Goal: Information Seeking & Learning: Learn about a topic

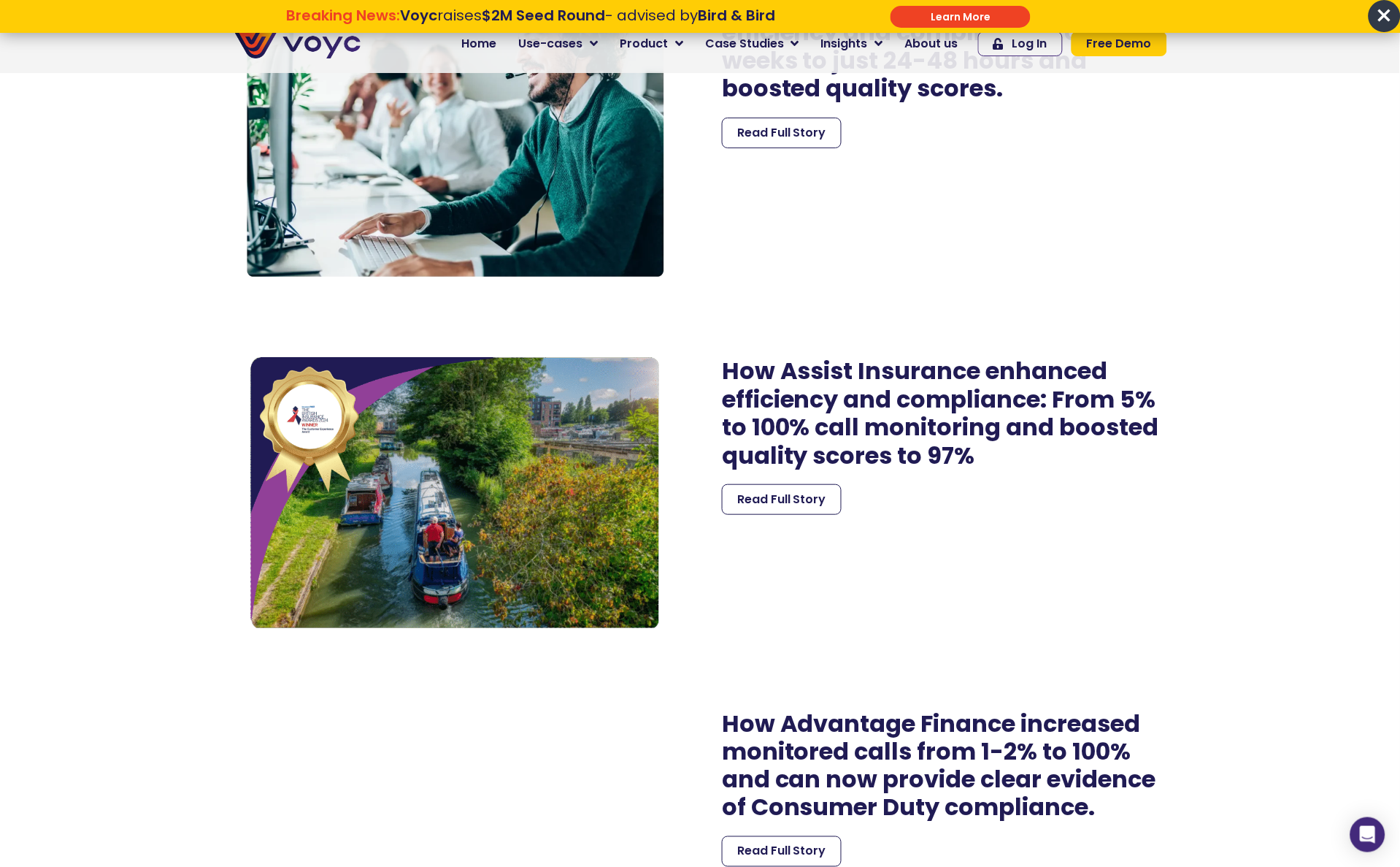
scroll to position [3487, 0]
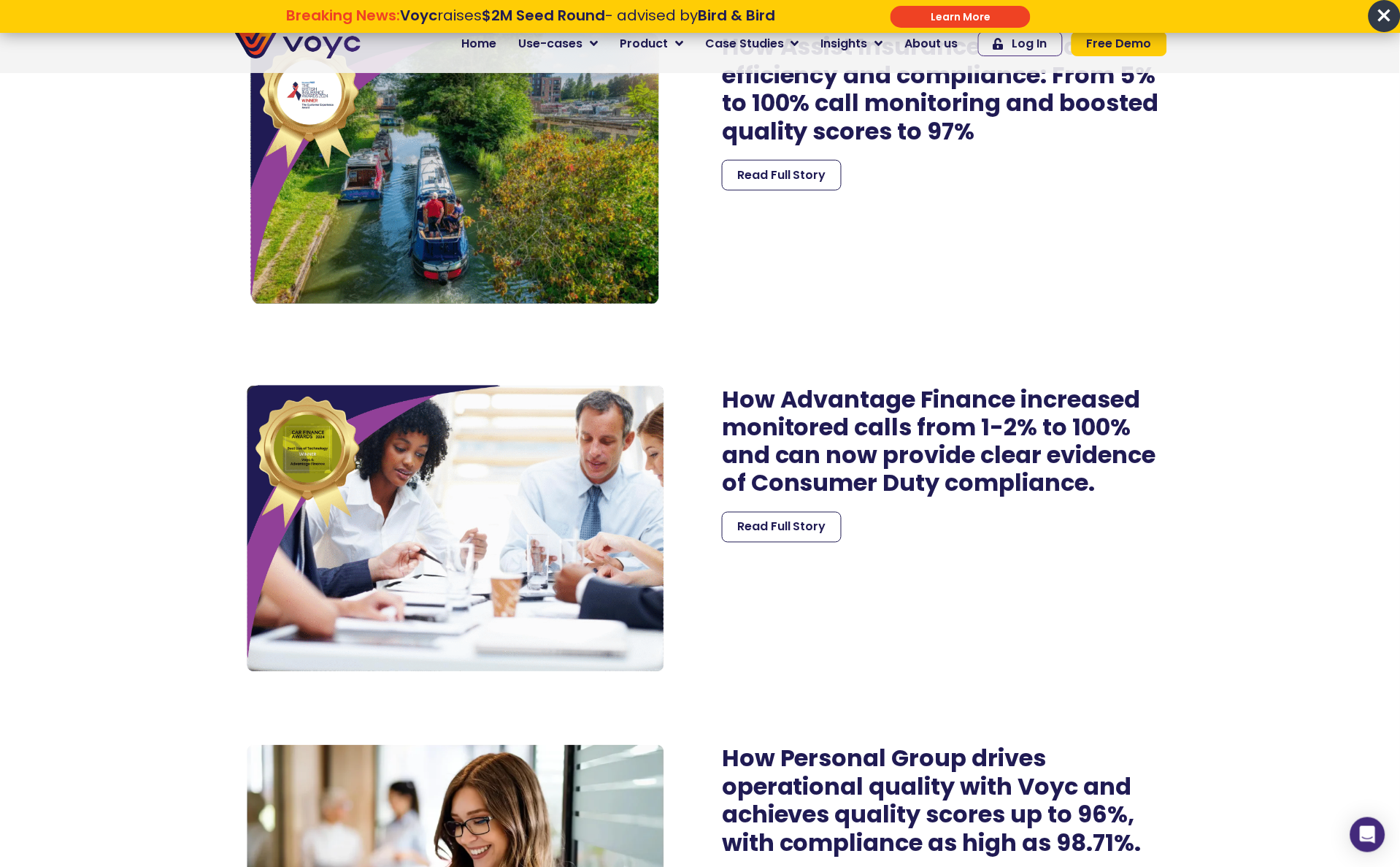
click at [55, 252] on section "How One Call Insurance scaled to 100% call monitoring, cut “dead air” by two-th…" at bounding box center [700, 348] width 1400 height 2978
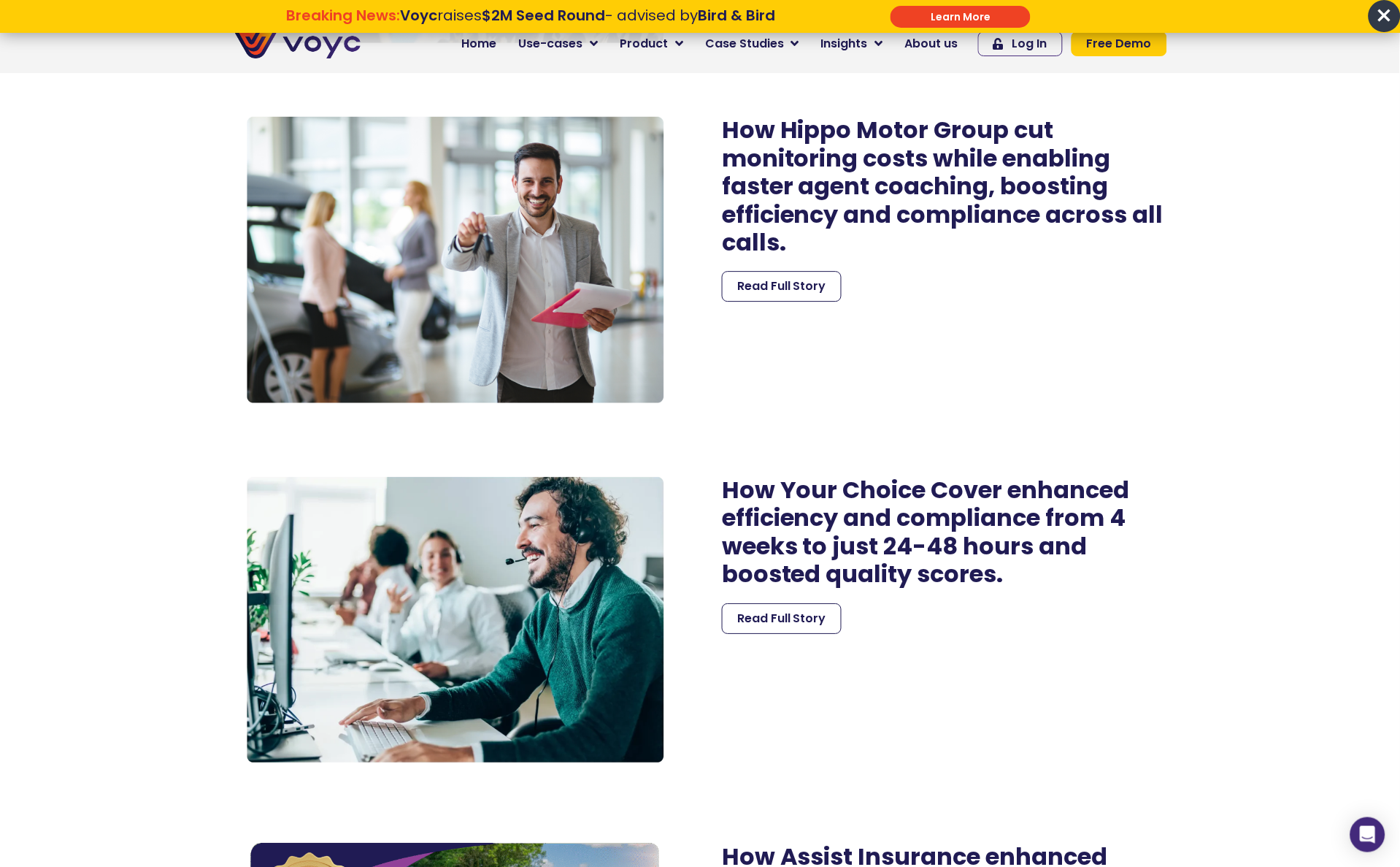
scroll to position [2677, 0]
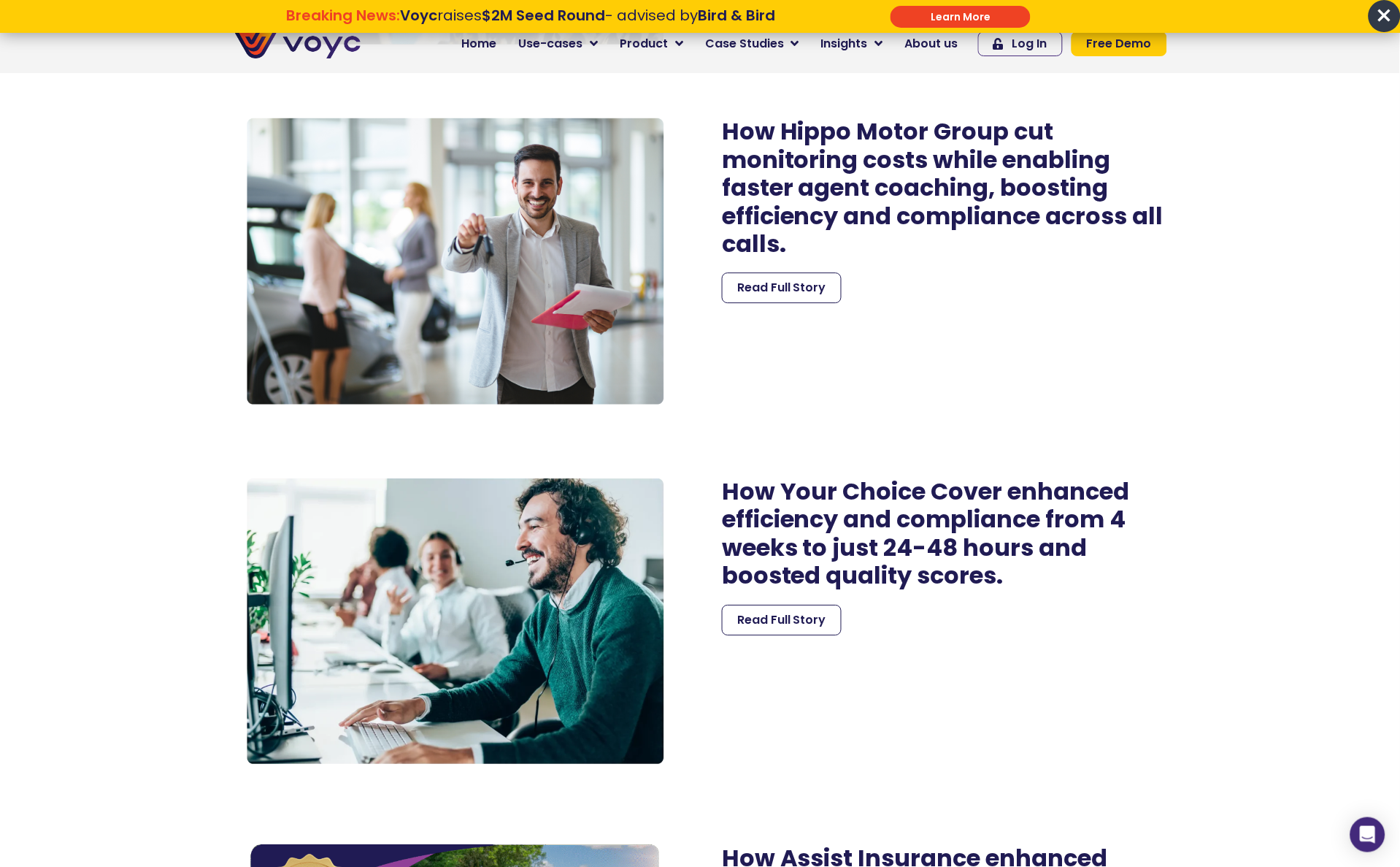
click at [862, 536] on h2 "How Your Choice Cover enhanced efficiency and compliance from 4 weeks to just 2…" at bounding box center [944, 533] width 445 height 112
click at [819, 623] on span "Read Full Story" at bounding box center [781, 619] width 89 height 18
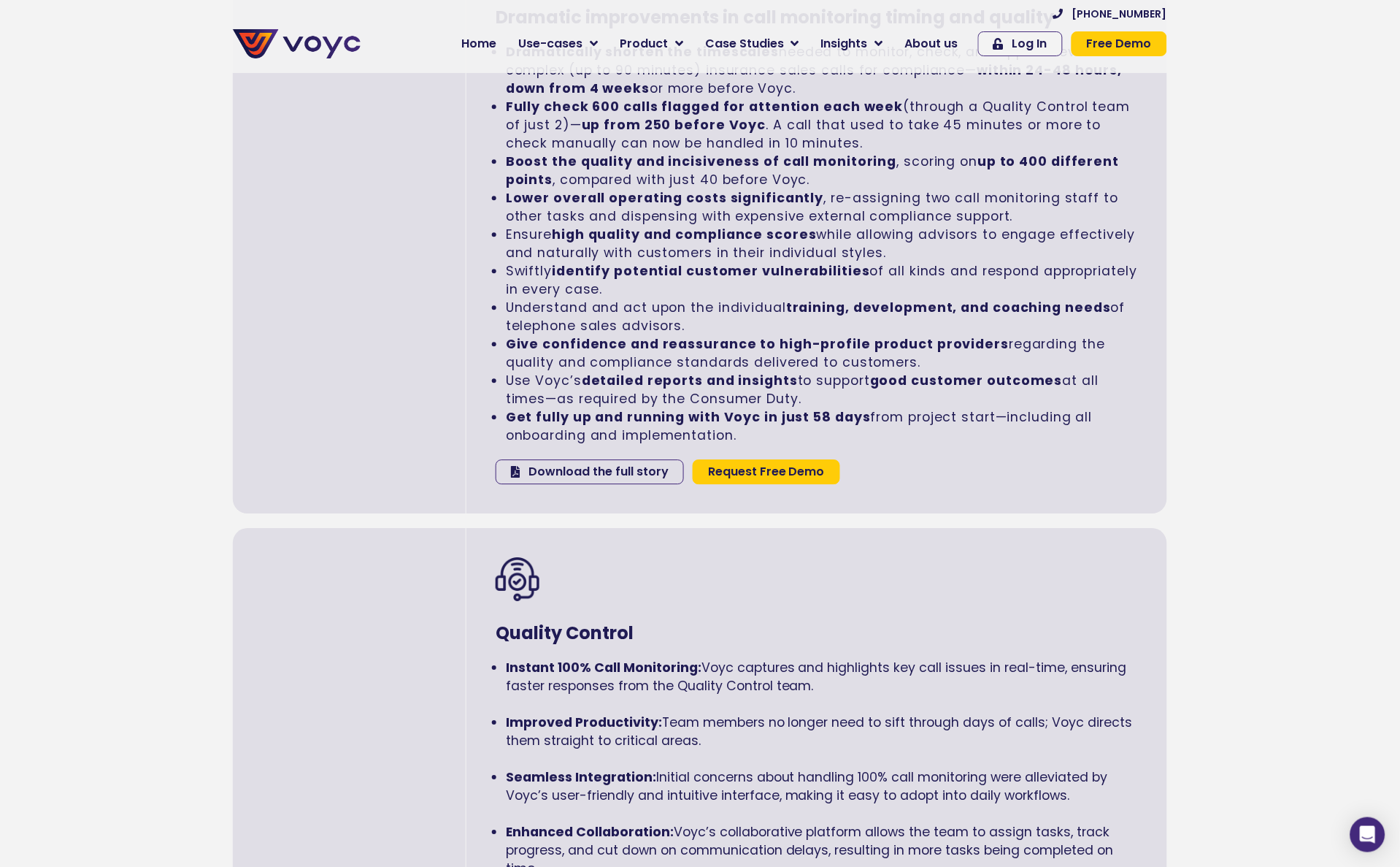
drag, startPoint x: 497, startPoint y: 394, endPoint x: 865, endPoint y: 414, distance: 368.5
click at [865, 414] on li "Get fully up and running with Voyc in just 58 days from project start—including…" at bounding box center [822, 427] width 632 height 37
